Goal: Check status: Check status

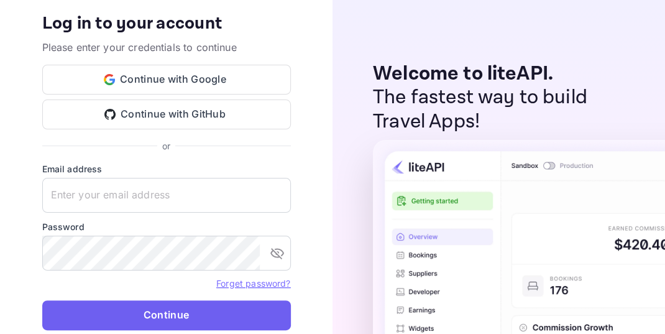
type input "[EMAIL_ADDRESS][DOMAIN_NAME]"
click at [199, 311] on button "Continue" at bounding box center [166, 315] width 249 height 30
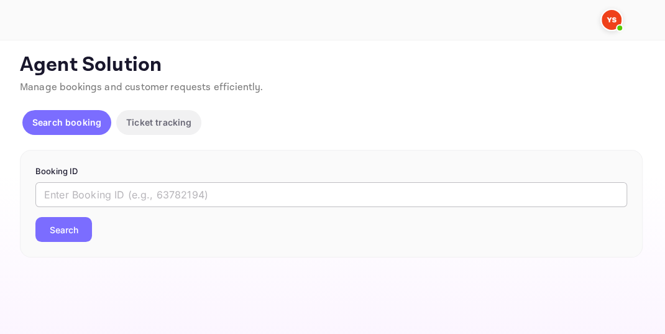
click at [62, 193] on input "text" at bounding box center [331, 194] width 592 height 25
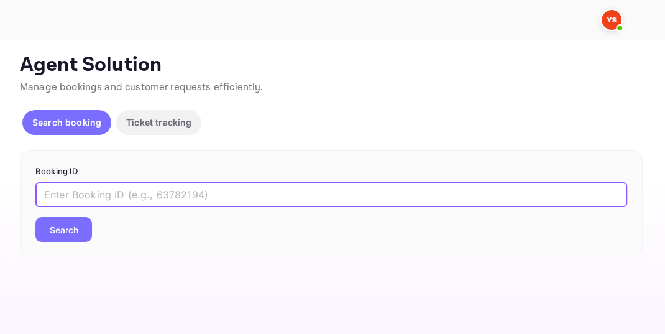
paste input "9826339"
type input "9826339"
click at [68, 232] on button "Search" at bounding box center [63, 229] width 57 height 25
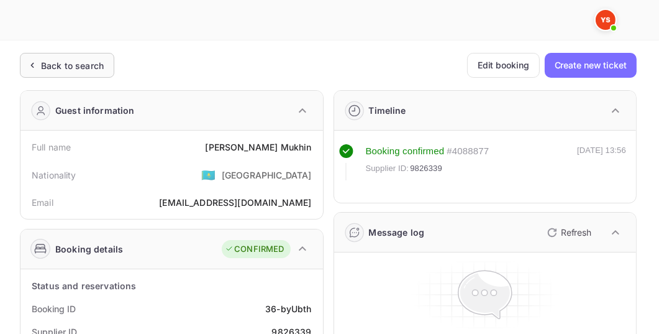
click at [45, 70] on div "Back to search" at bounding box center [72, 65] width 63 height 13
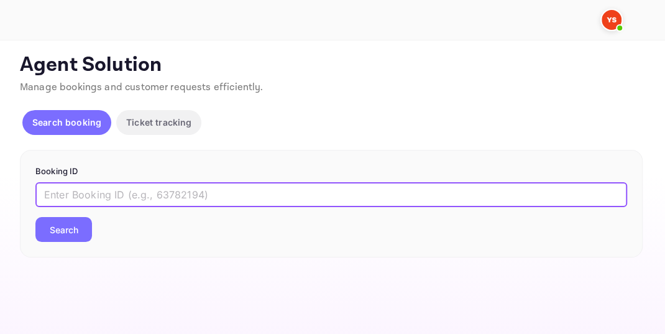
paste input "9346249"
type input "9346249"
click at [53, 227] on button "Search" at bounding box center [63, 229] width 57 height 25
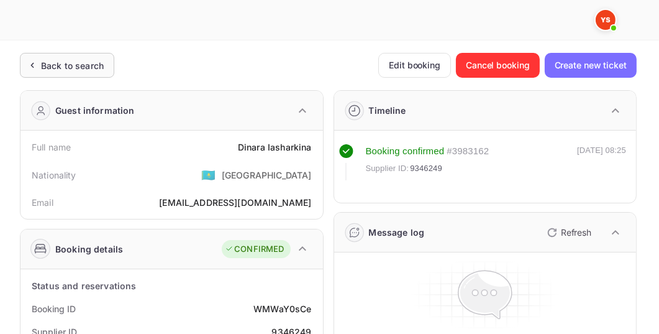
click at [82, 66] on div "Back to search" at bounding box center [72, 65] width 63 height 13
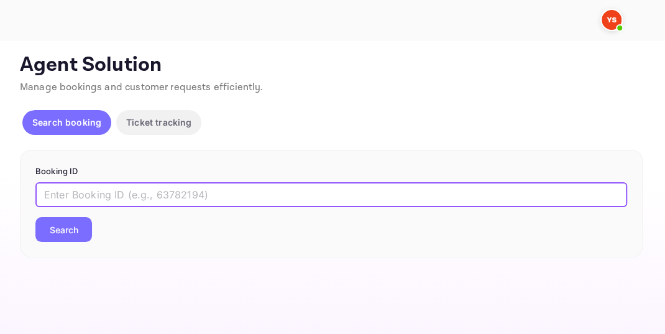
paste input "9473999"
type input "9473999"
click at [70, 231] on button "Search" at bounding box center [63, 229] width 57 height 25
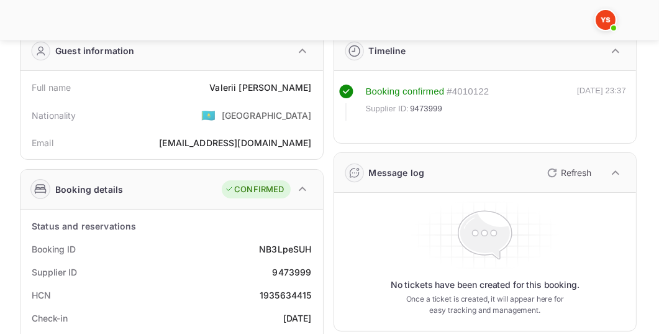
scroll to position [71, 0]
